Goal: Task Accomplishment & Management: Manage account settings

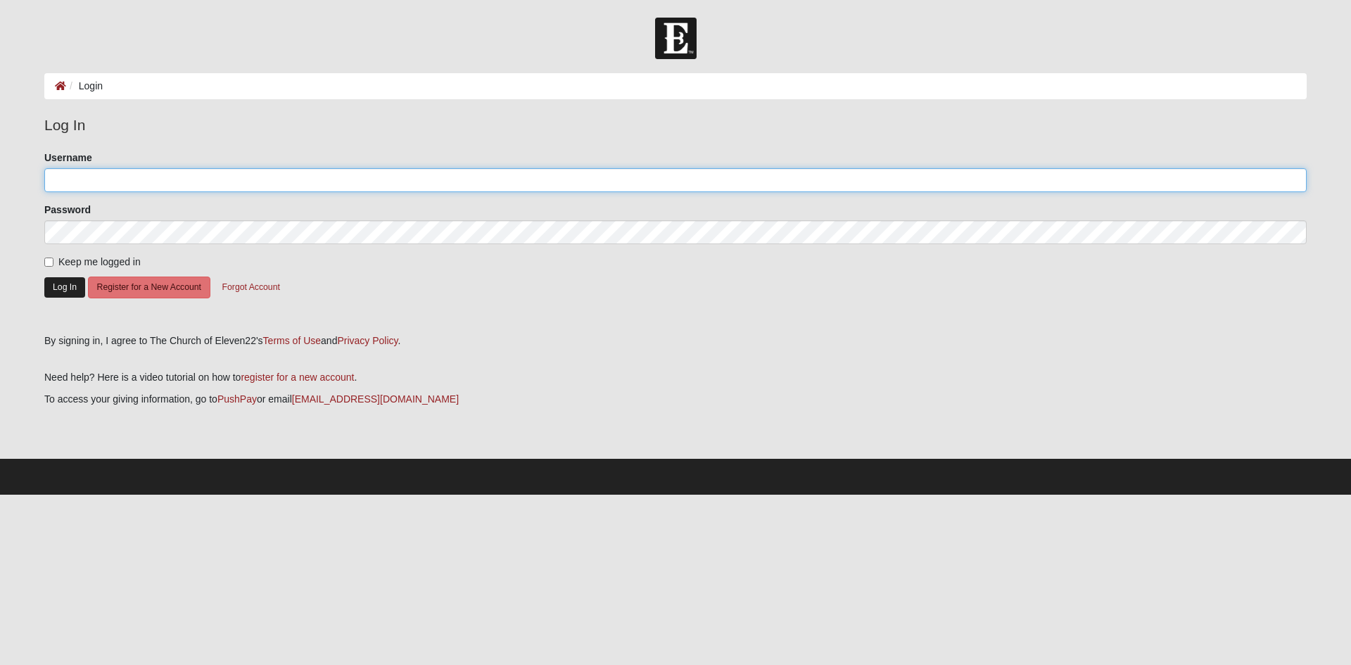
type input "pet2282"
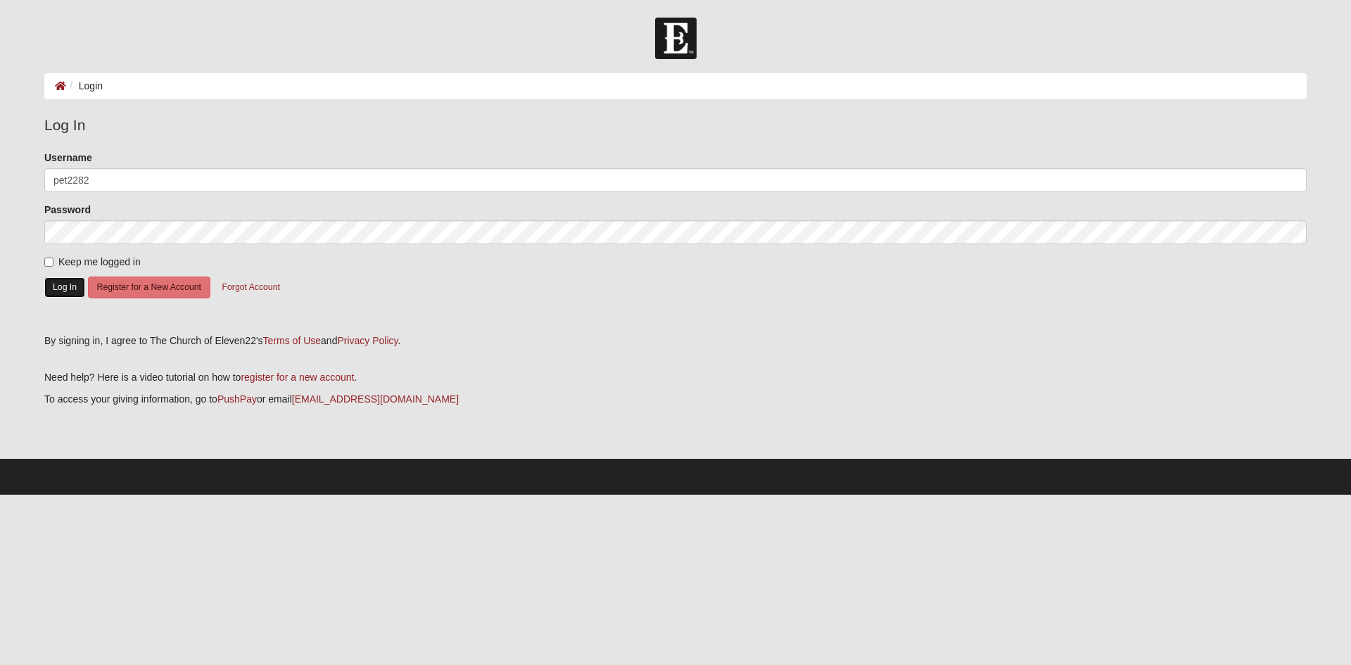
click at [72, 282] on button "Log In" at bounding box center [64, 287] width 41 height 20
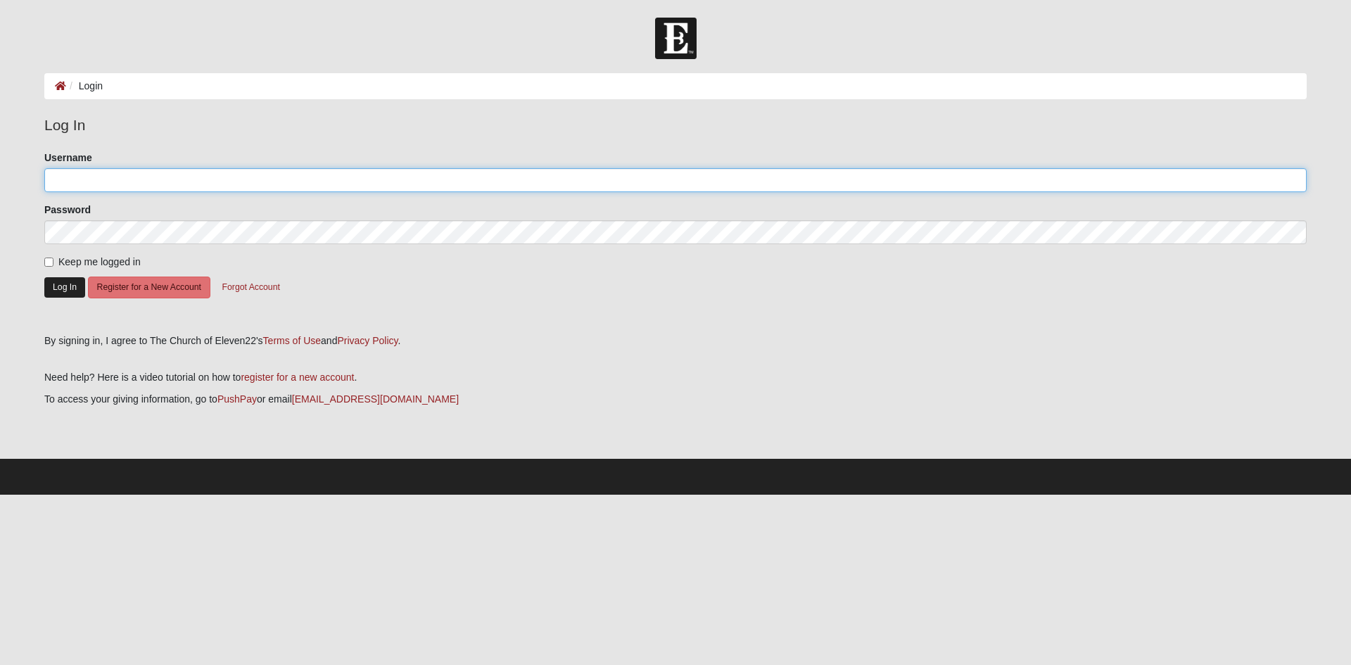
type input "pet2282"
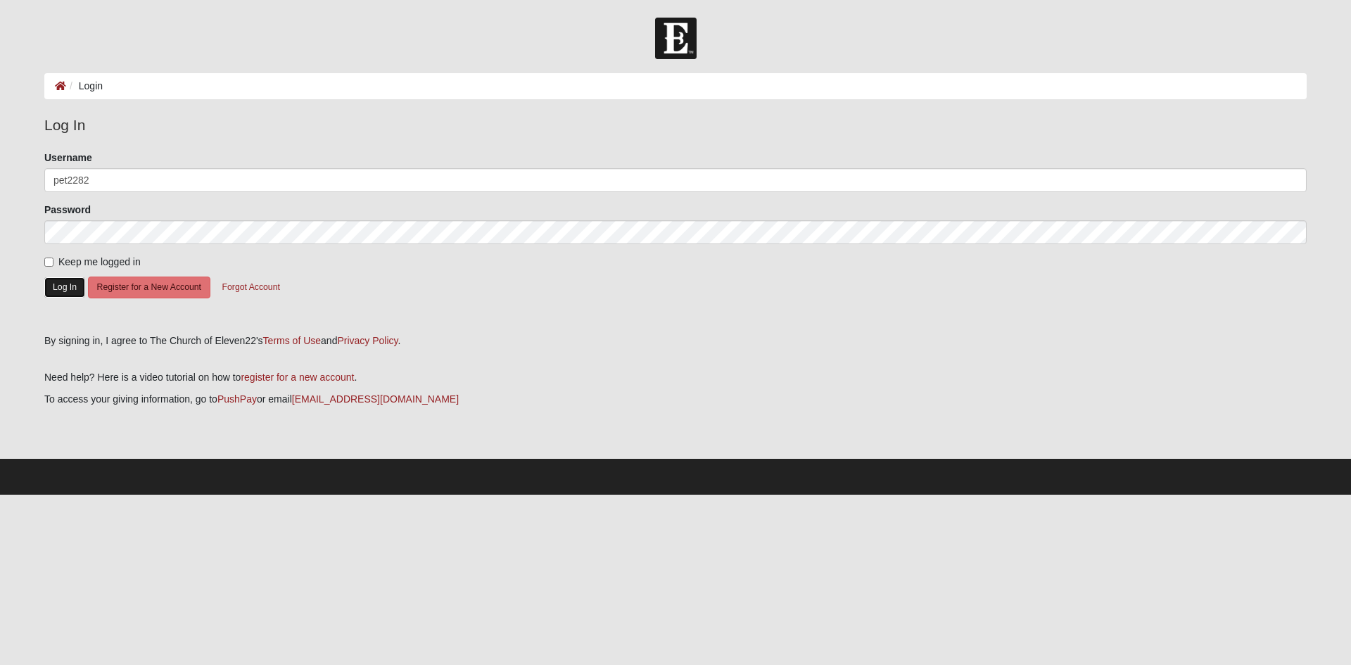
click at [61, 294] on button "Log In" at bounding box center [64, 287] width 41 height 20
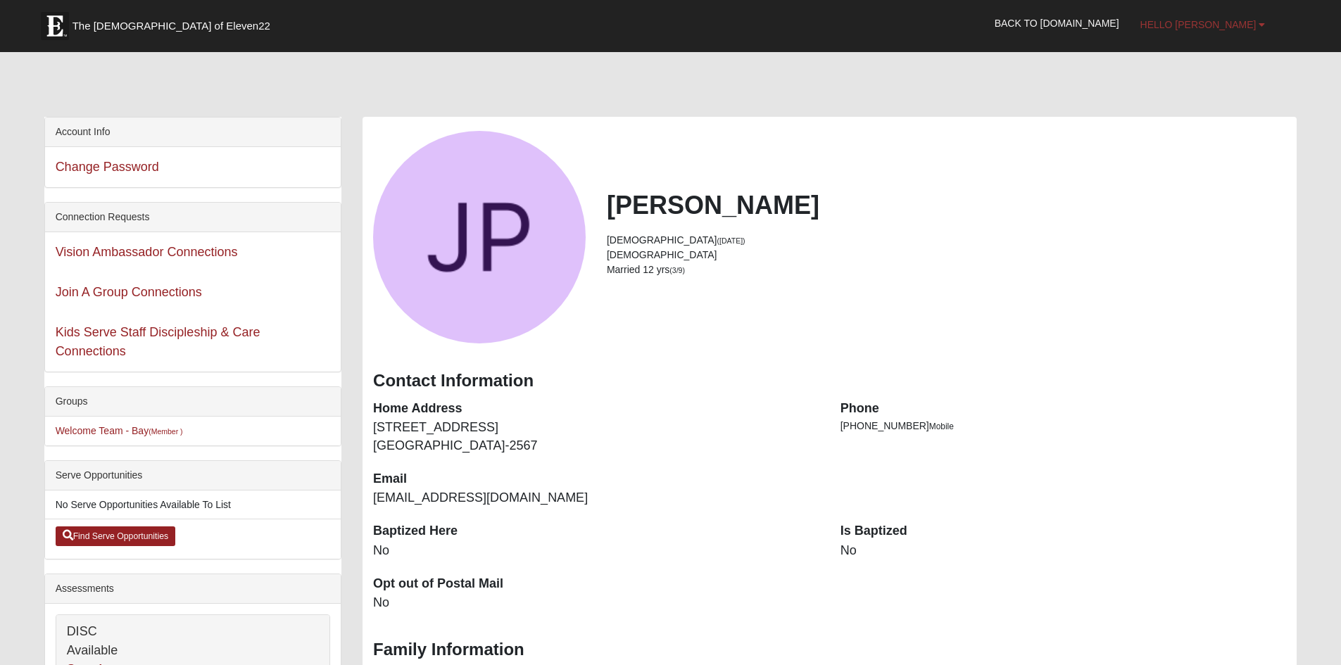
click at [1237, 29] on span "Hello [PERSON_NAME]" at bounding box center [1198, 24] width 116 height 11
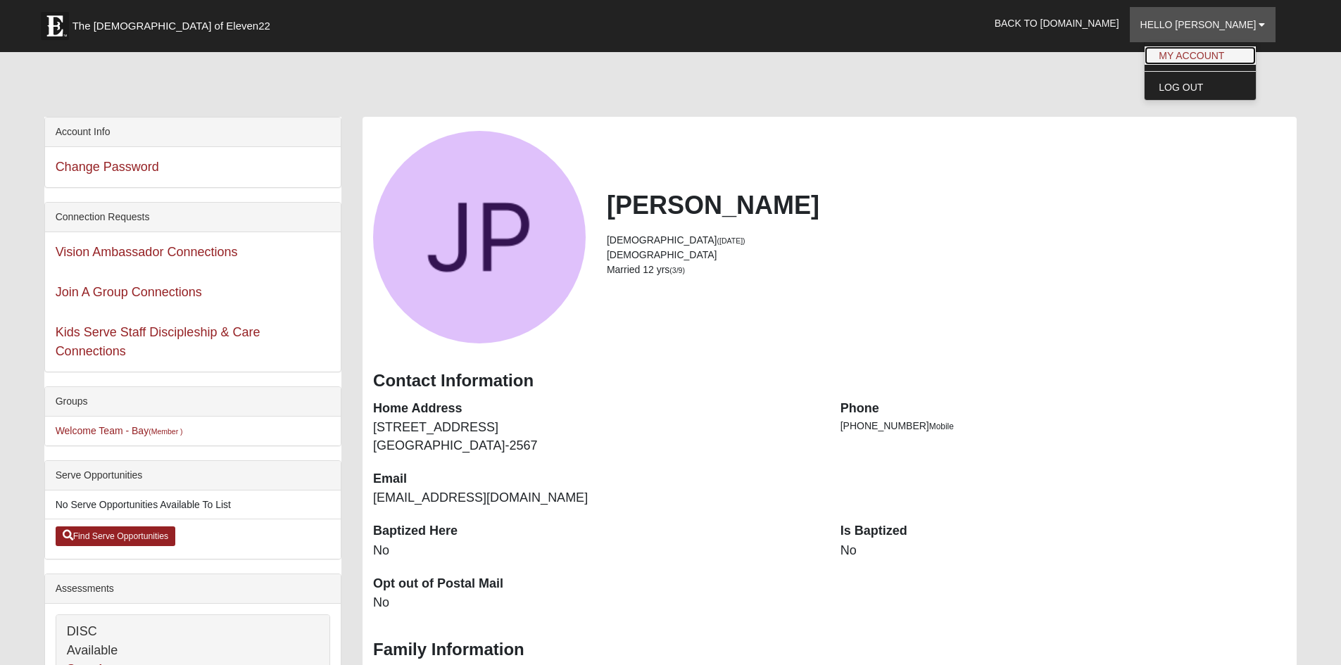
click at [1230, 49] on link "My Account" at bounding box center [1199, 55] width 111 height 18
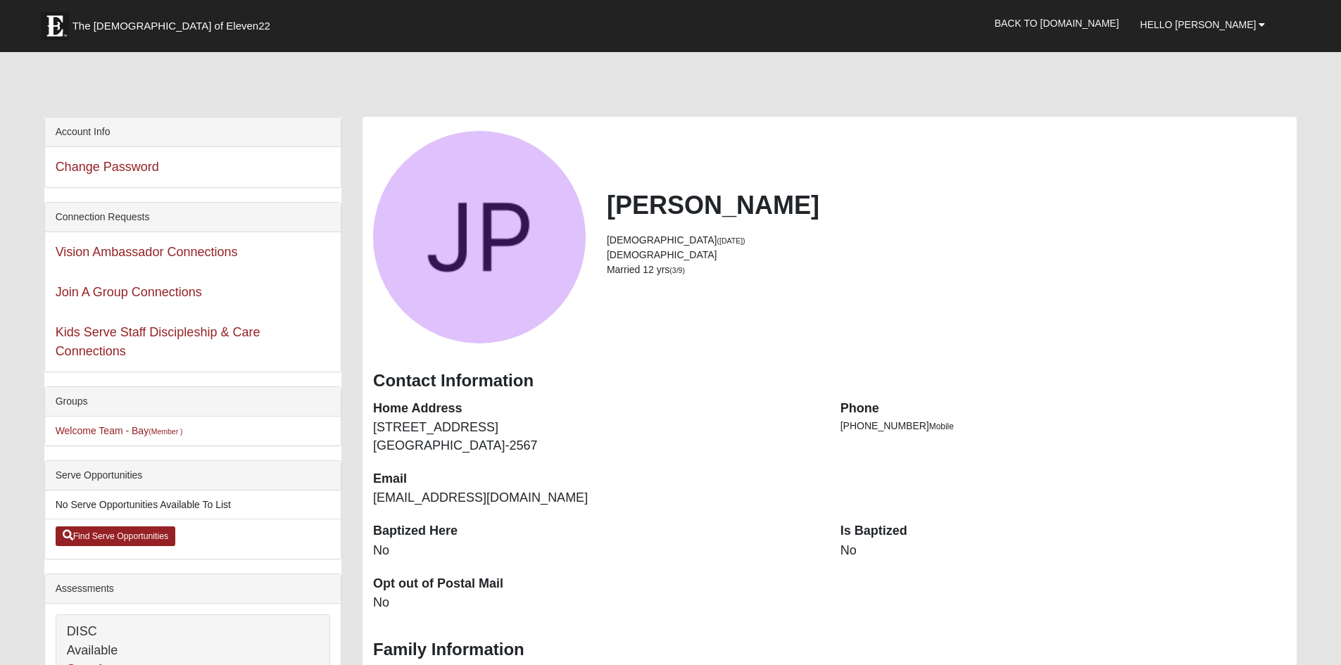
click at [309, 423] on li "Welcome Team - Bay (Member )" at bounding box center [193, 431] width 296 height 29
